Goal: Find specific page/section: Find specific page/section

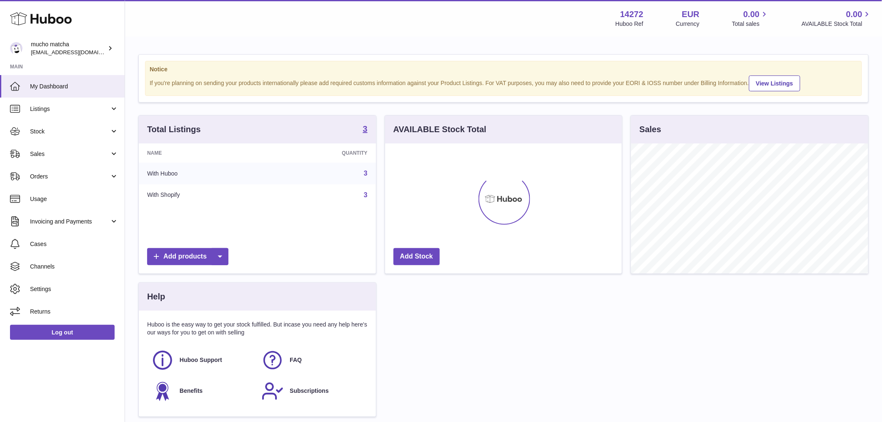
scroll to position [130, 237]
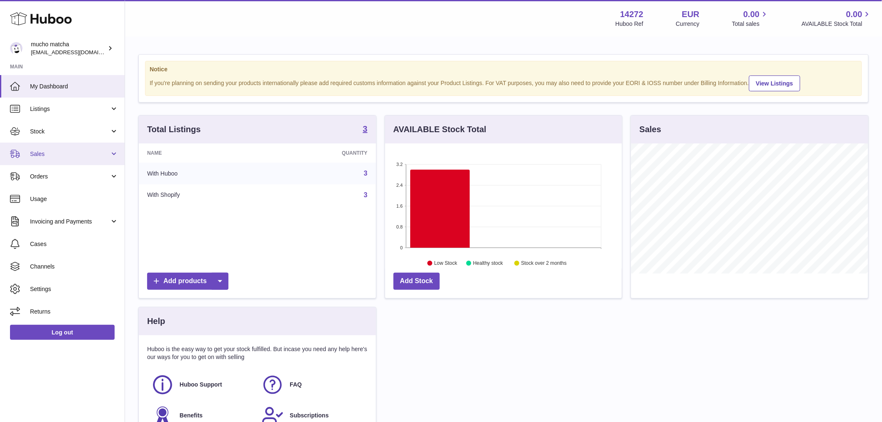
click at [78, 159] on link "Sales" at bounding box center [62, 154] width 125 height 23
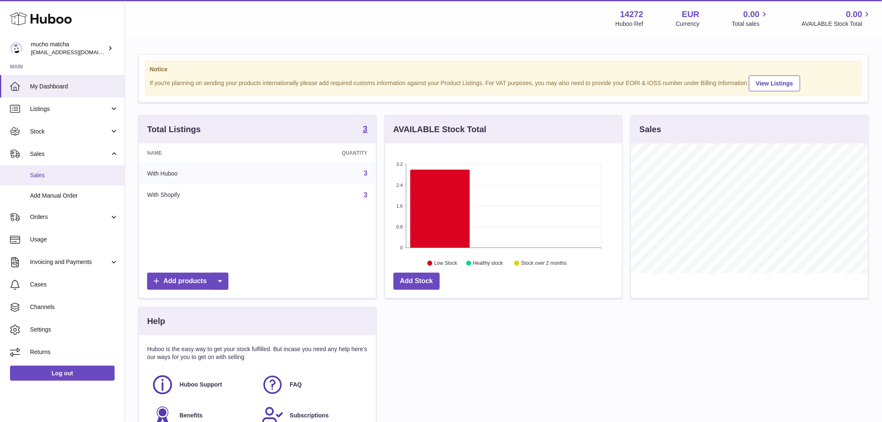
click at [75, 180] on link "Sales" at bounding box center [62, 175] width 125 height 20
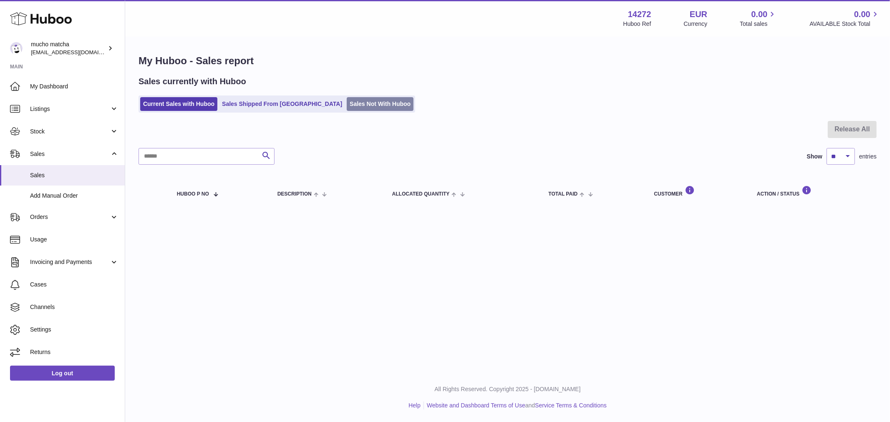
click at [347, 104] on link "Sales Not With Huboo" at bounding box center [380, 104] width 67 height 14
